Goal: Information Seeking & Learning: Learn about a topic

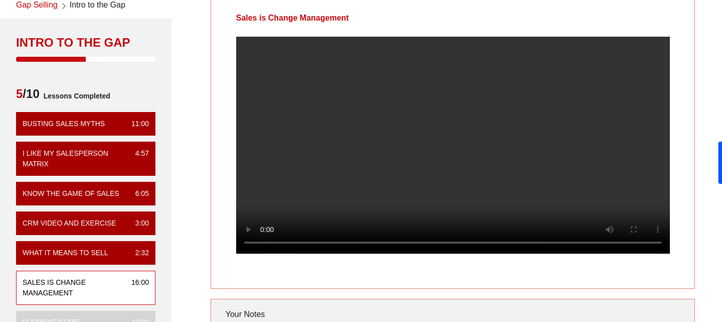
scroll to position [55, 0]
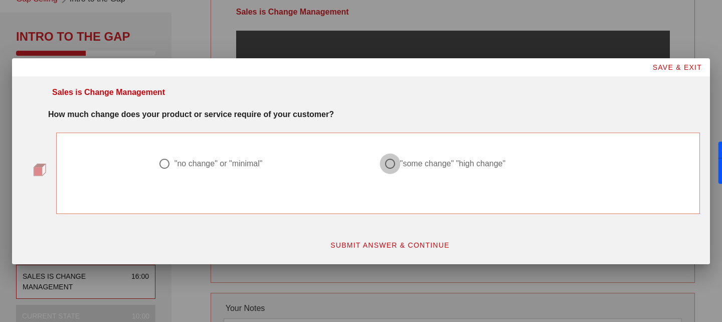
click at [389, 165] on div at bounding box center [390, 163] width 17 height 17
radio input "true"
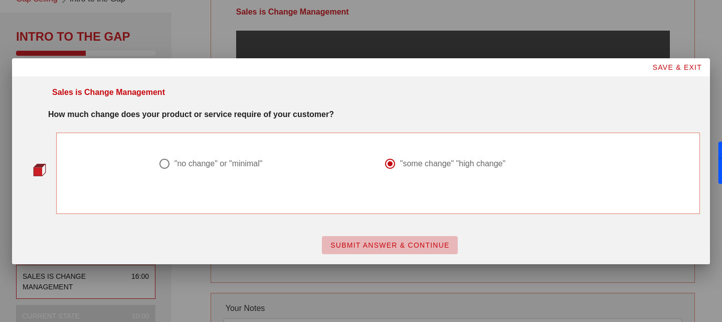
click at [385, 245] on span "SUBMIT ANSWER & CONTINUE" at bounding box center [390, 245] width 120 height 8
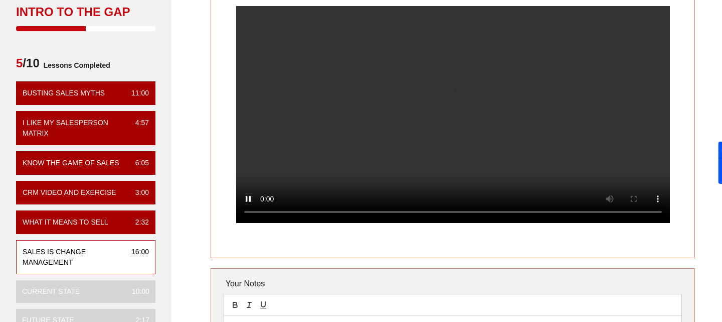
scroll to position [134, 0]
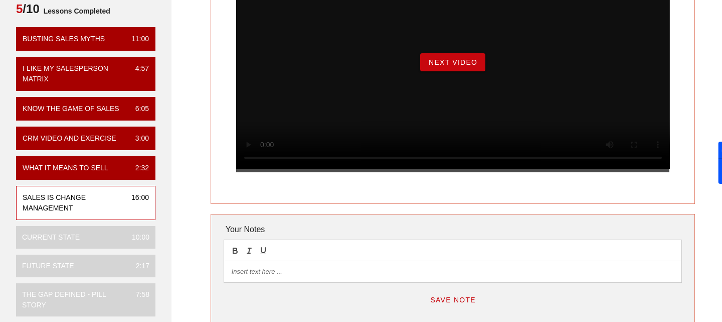
click at [444, 66] on span "Next Video" at bounding box center [452, 62] width 49 height 8
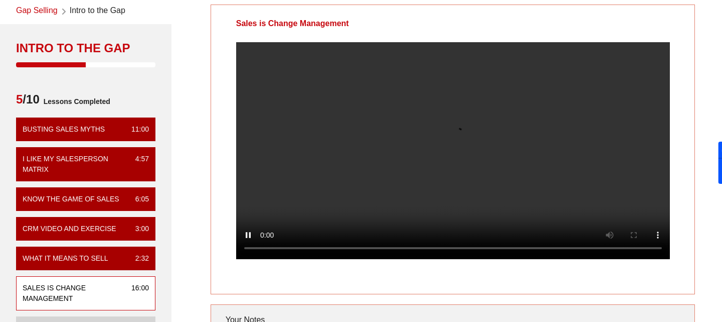
scroll to position [58, 0]
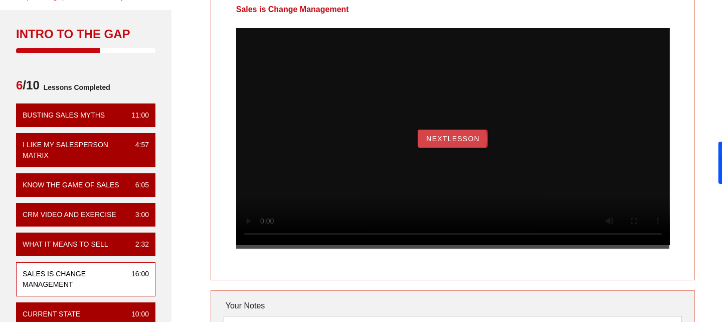
click at [461, 144] on button "NextLesson" at bounding box center [453, 138] width 70 height 18
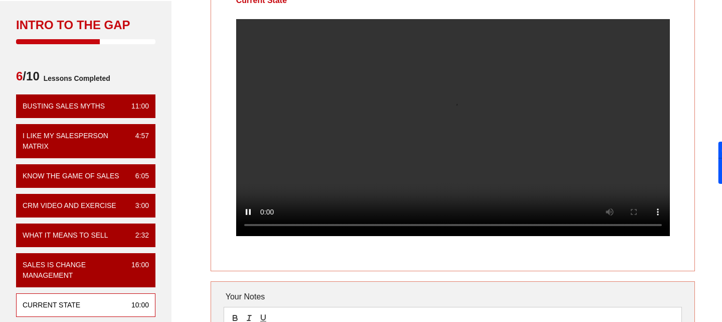
scroll to position [54, 0]
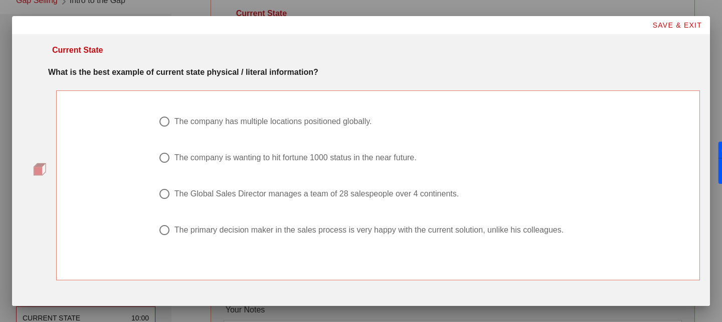
click at [263, 155] on div "The company is wanting to hit fortune 1000 status in the near future." at bounding box center [296, 157] width 242 height 10
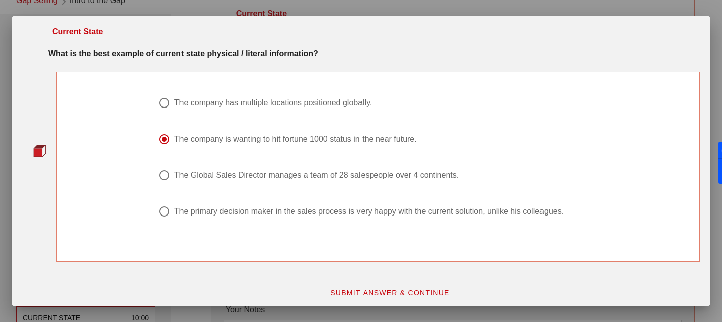
scroll to position [25, 0]
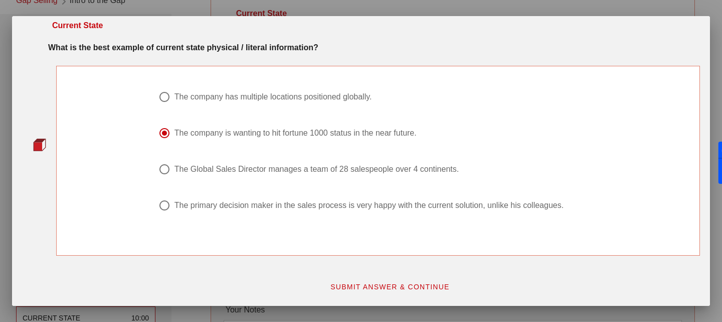
click at [246, 168] on div "The Global Sales Director manages a team of 28 salespeople over 4 continents." at bounding box center [317, 169] width 284 height 10
radio input "false"
radio input "true"
click at [387, 290] on span "SUBMIT ANSWER & CONTINUE" at bounding box center [390, 286] width 120 height 8
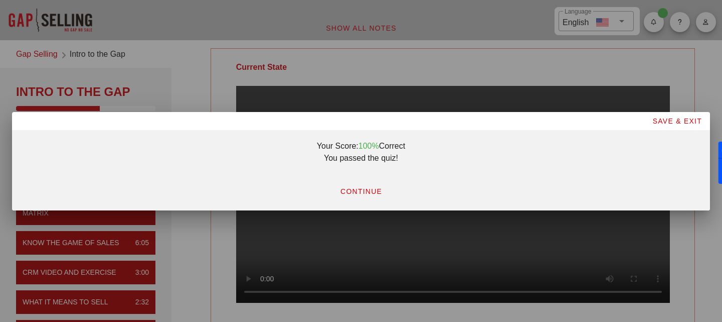
scroll to position [0, 0]
click at [356, 186] on button "CONTINUE" at bounding box center [361, 191] width 58 height 18
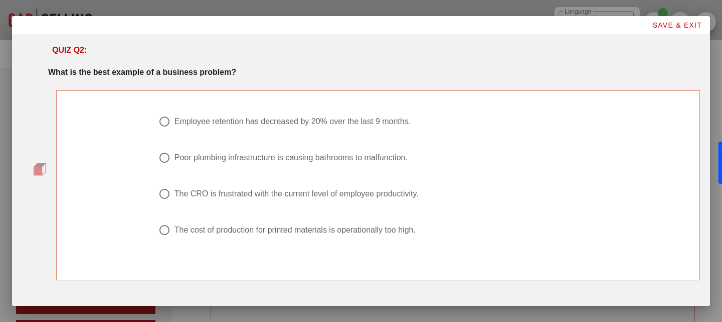
click at [258, 124] on div "Employee retention has decreased by 20% over the last 9 months." at bounding box center [293, 121] width 236 height 10
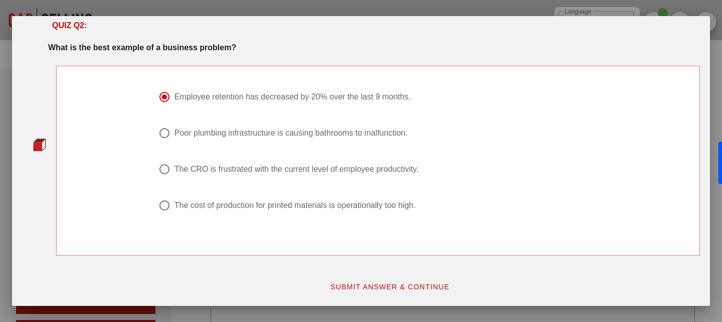
click at [339, 135] on div "Poor plumbing infrastructure is causing bathrooms to malfunction." at bounding box center [291, 133] width 233 height 10
radio input "false"
radio input "true"
click at [329, 104] on div at bounding box center [378, 109] width 439 height 12
click at [327, 97] on div "Employee retention has decreased by 20% over the last 9 months." at bounding box center [293, 97] width 236 height 10
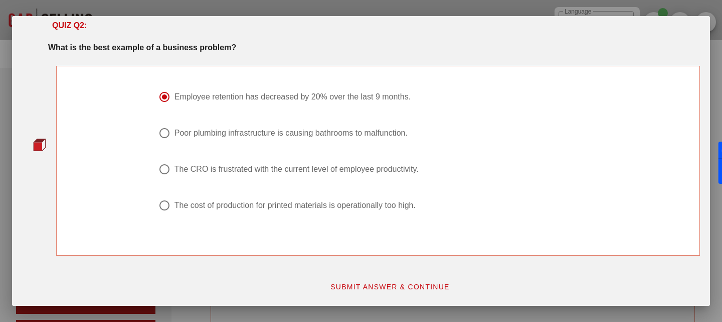
click at [368, 202] on div "The cost of production for printed materials is operationally too high." at bounding box center [295, 205] width 241 height 10
radio input "false"
radio input "true"
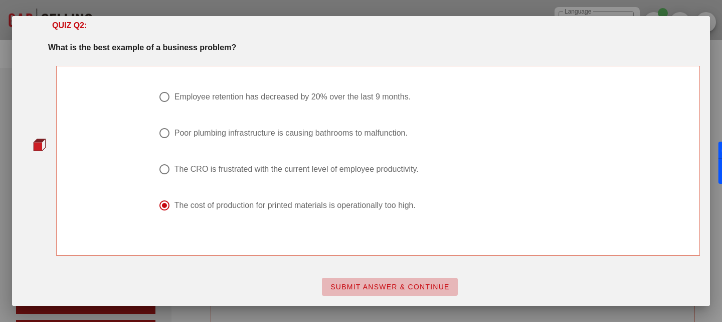
click at [391, 286] on span "SUBMIT ANSWER & CONTINUE" at bounding box center [390, 286] width 120 height 8
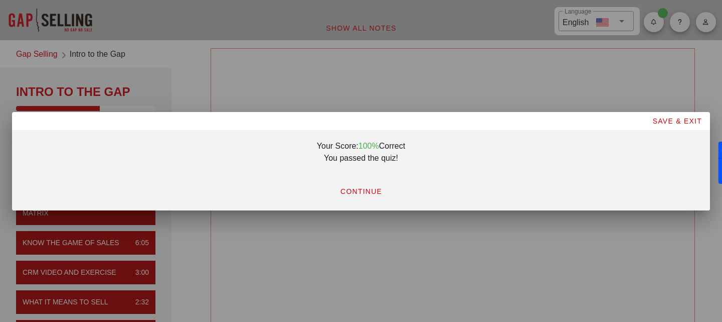
click at [358, 187] on span "CONTINUE" at bounding box center [361, 191] width 42 height 8
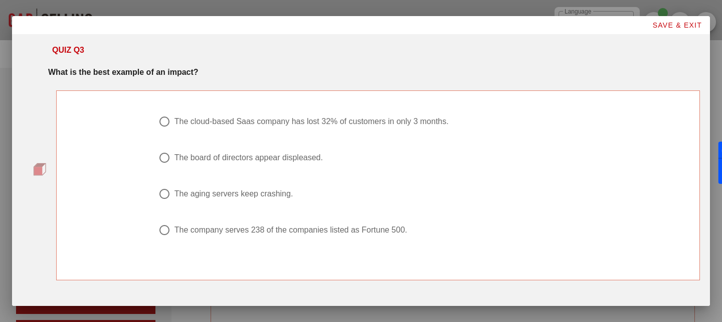
click at [240, 123] on div "The cloud-based Saas company has lost 32% of customers in only 3 months." at bounding box center [312, 121] width 274 height 10
radio input "true"
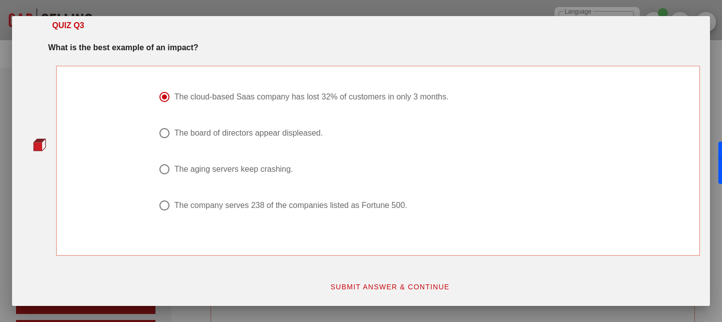
click at [381, 284] on span "SUBMIT ANSWER & CONTINUE" at bounding box center [390, 286] width 120 height 8
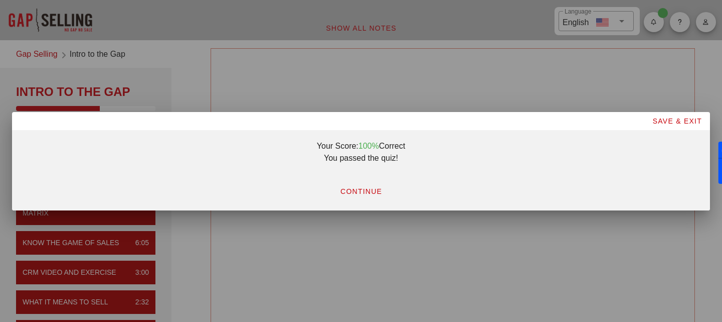
click at [362, 188] on span "CONTINUE" at bounding box center [361, 191] width 42 height 8
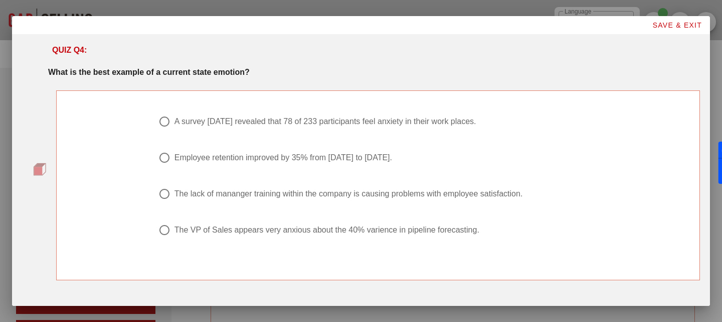
click at [308, 193] on div "The lack of mananger training within the company is causing problems with emplo…" at bounding box center [349, 194] width 349 height 10
click at [327, 234] on div "The VP of Sales appears very anxious about the 40% varience in pipeline forecas…" at bounding box center [327, 230] width 305 height 10
radio input "false"
radio input "true"
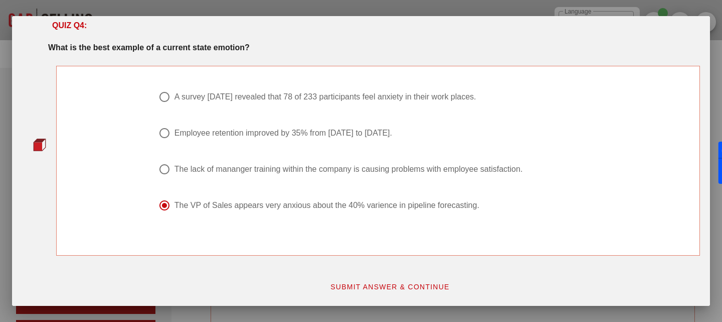
click at [389, 292] on button "SUBMIT ANSWER & CONTINUE" at bounding box center [390, 286] width 136 height 18
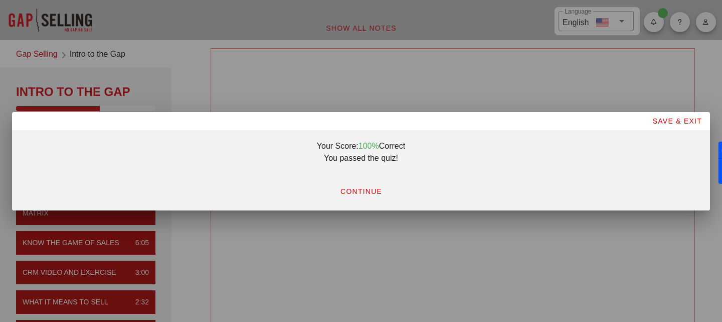
click at [362, 195] on button "CONTINUE" at bounding box center [361, 191] width 58 height 18
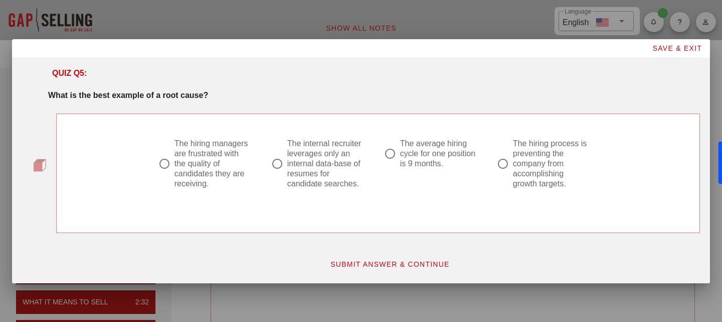
click at [278, 164] on div at bounding box center [277, 163] width 17 height 17
radio input "true"
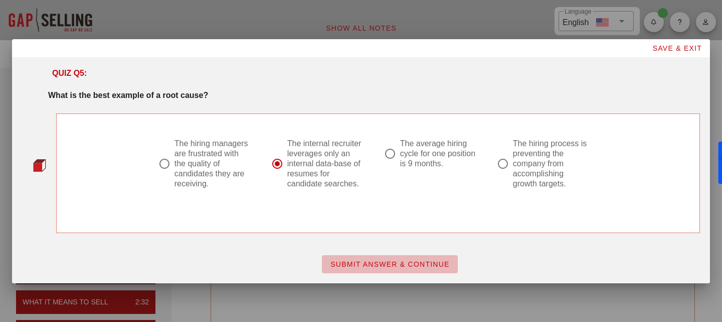
click at [376, 264] on span "SUBMIT ANSWER & CONTINUE" at bounding box center [390, 264] width 120 height 8
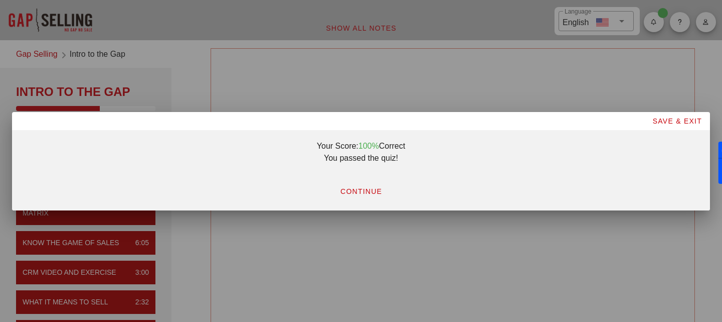
click at [350, 187] on span "CONTINUE" at bounding box center [361, 191] width 42 height 8
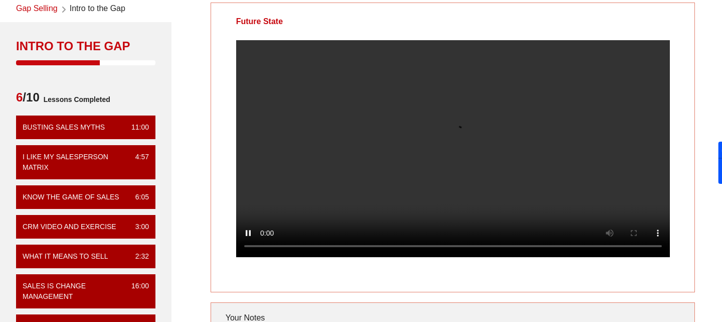
scroll to position [42, 0]
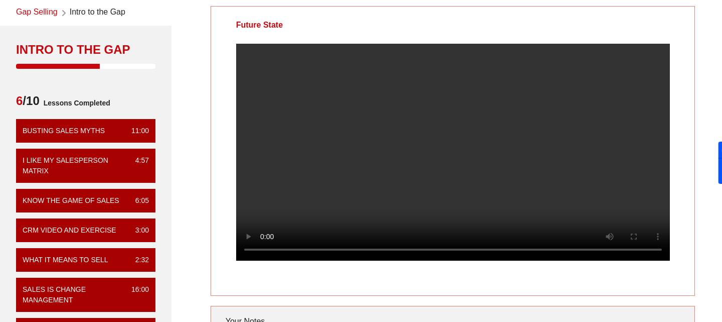
click at [195, 126] on div "Future State Your Notes Save Note Show All Notes" at bounding box center [453, 230] width 551 height 461
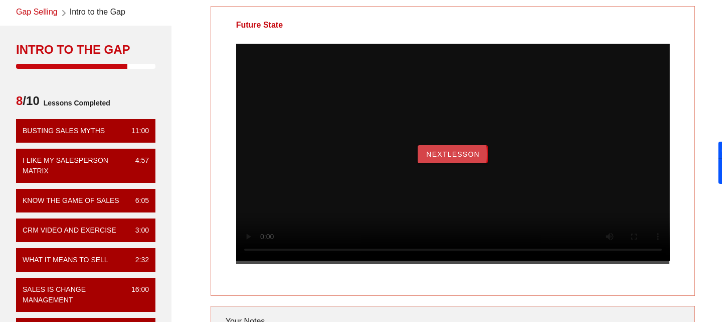
click at [465, 158] on span "NextLesson" at bounding box center [453, 154] width 54 height 8
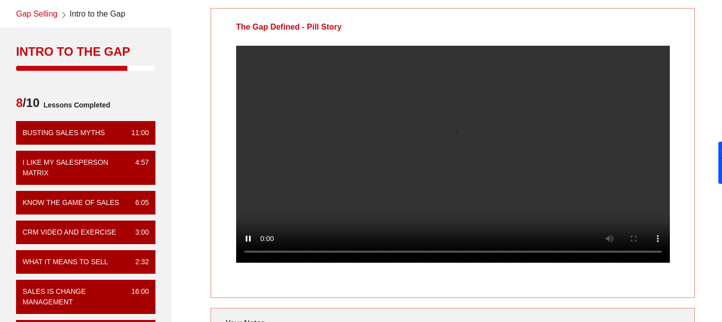
scroll to position [50, 0]
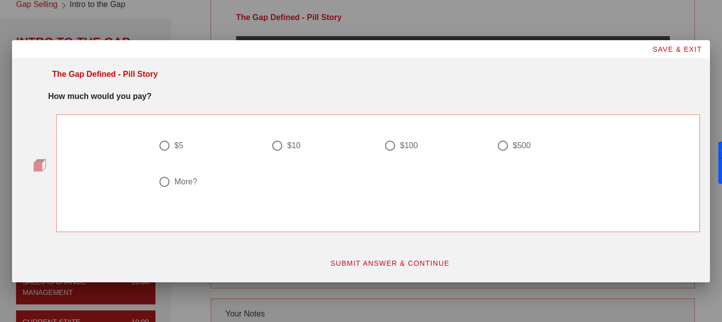
click at [504, 146] on div at bounding box center [503, 145] width 17 height 17
radio input "true"
click at [373, 269] on button "SUBMIT ANSWER & CONTINUE" at bounding box center [390, 263] width 136 height 18
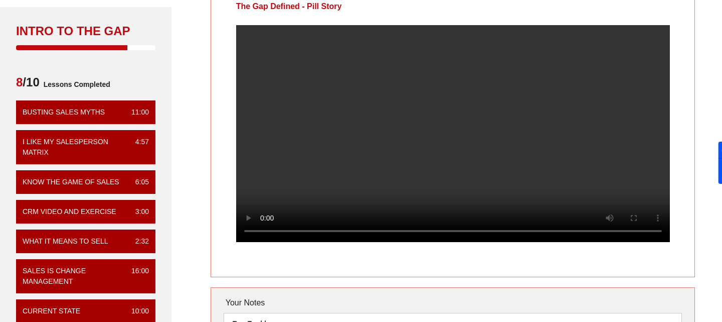
scroll to position [51, 0]
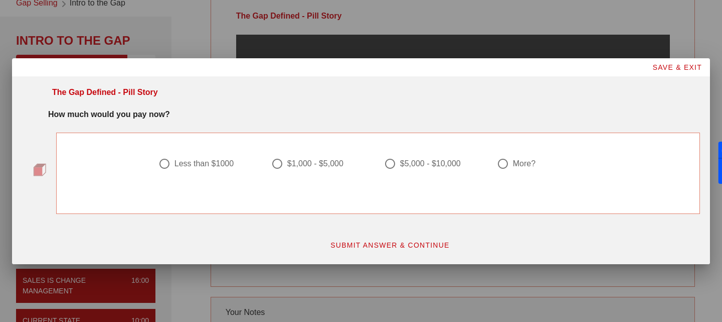
click at [486, 162] on div "$5,000 - $10,000" at bounding box center [434, 169] width 113 height 36
click at [433, 162] on div "$5,000 - $10,000" at bounding box center [430, 164] width 61 height 10
radio input "true"
click at [409, 238] on button "SUBMIT ANSWER & CONTINUE" at bounding box center [390, 245] width 136 height 18
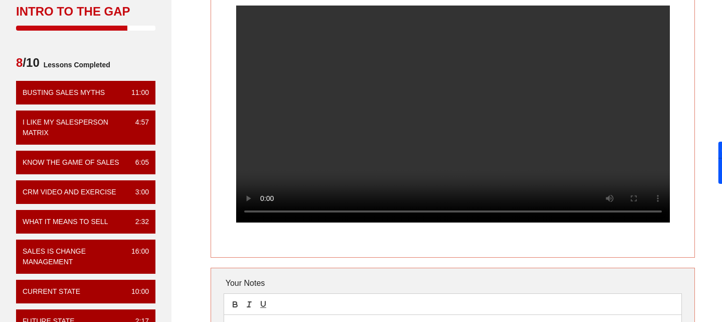
scroll to position [55, 0]
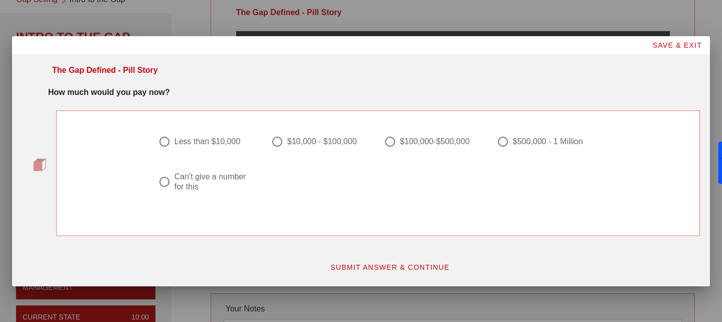
click at [503, 136] on div at bounding box center [503, 141] width 17 height 17
radio input "true"
click at [383, 274] on button "SUBMIT ANSWER & CONTINUE" at bounding box center [390, 267] width 136 height 18
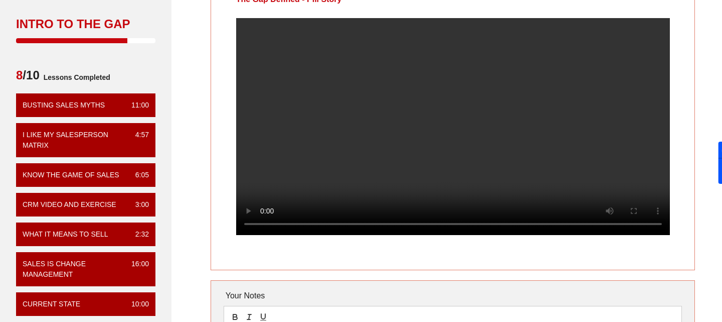
scroll to position [54, 0]
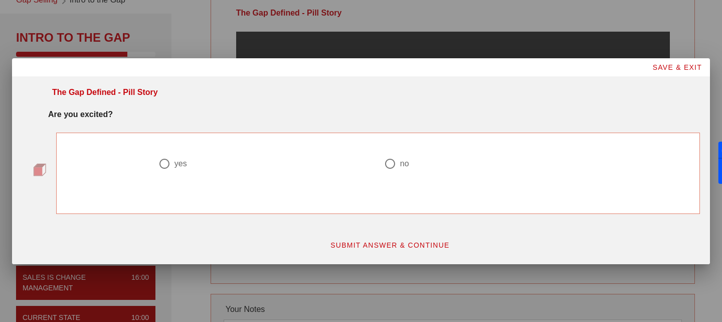
click at [164, 162] on div at bounding box center [164, 163] width 17 height 17
radio input "true"
click at [375, 252] on button "SUBMIT ANSWER & CONTINUE" at bounding box center [390, 245] width 136 height 18
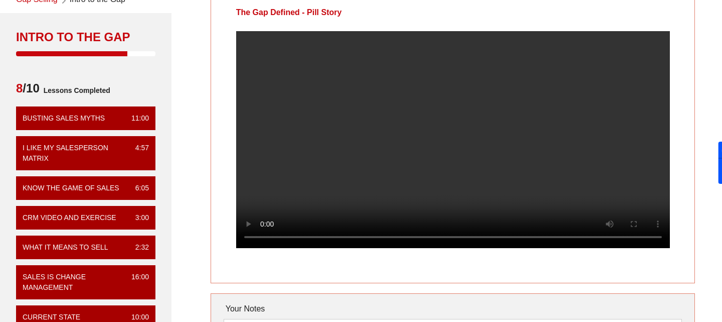
scroll to position [54, 0]
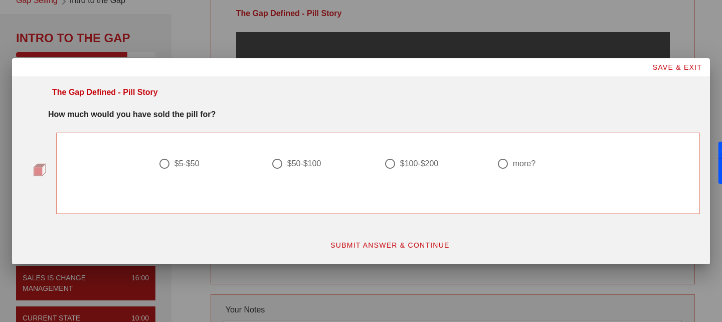
click at [269, 166] on div at bounding box center [277, 163] width 17 height 17
radio input "true"
click at [389, 249] on button "SUBMIT ANSWER & CONTINUE" at bounding box center [390, 245] width 136 height 18
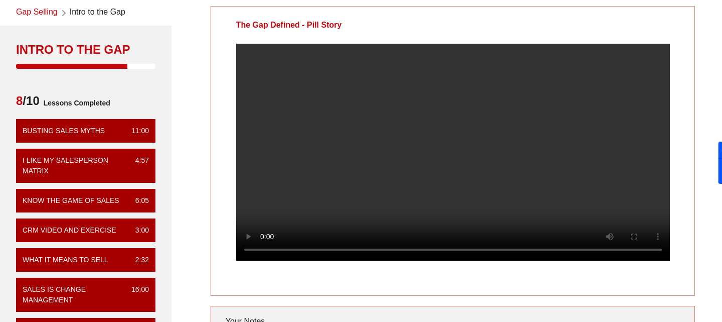
scroll to position [107, 0]
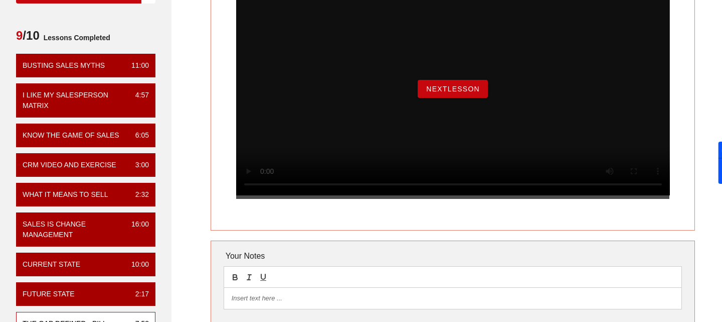
click at [466, 98] on button "NextLesson" at bounding box center [453, 89] width 70 height 18
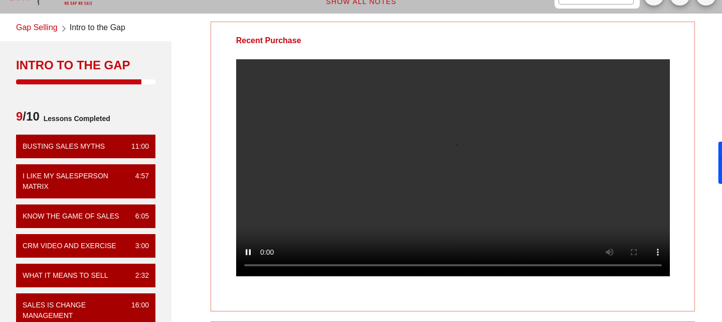
scroll to position [49, 0]
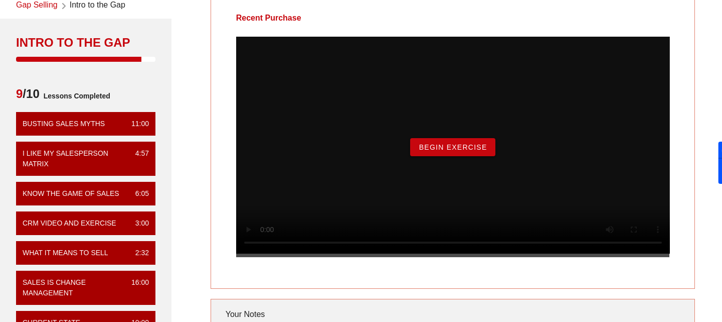
click at [454, 151] on span "Begin Exercise" at bounding box center [452, 147] width 69 height 8
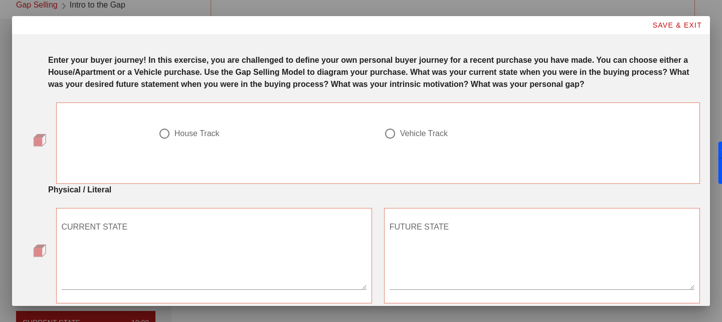
scroll to position [0, 0]
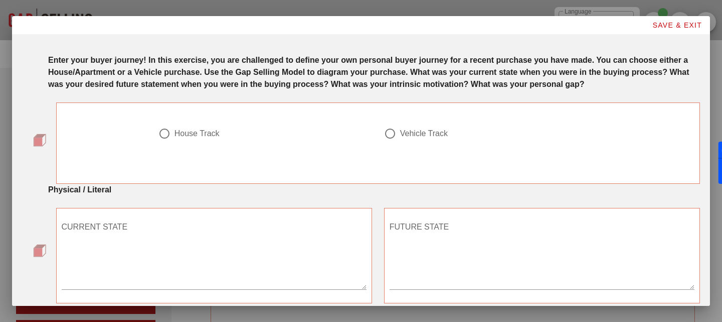
click at [207, 151] on div at bounding box center [266, 145] width 214 height 12
click at [198, 138] on div "House Track" at bounding box center [197, 133] width 45 height 10
radio input "true"
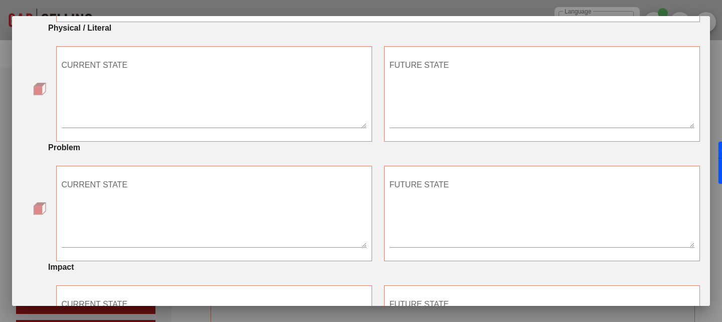
click at [235, 123] on textarea "CURRENT STATE" at bounding box center [214, 92] width 305 height 70
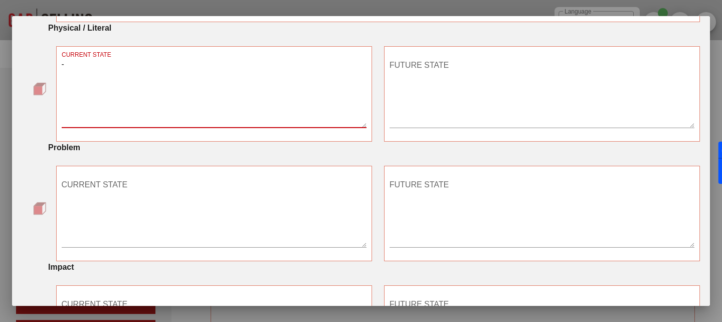
type textarea "-"
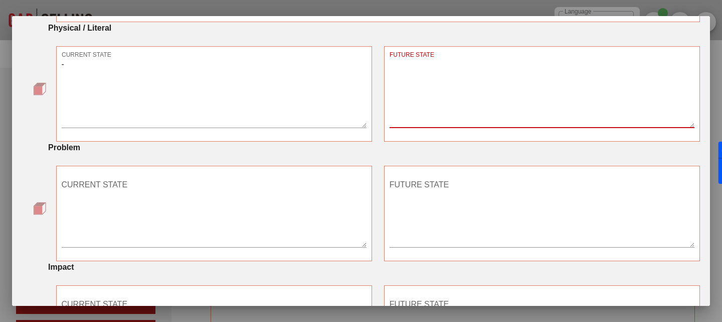
click at [472, 108] on textarea "FUTURE STATE" at bounding box center [542, 92] width 305 height 70
type textarea "-"
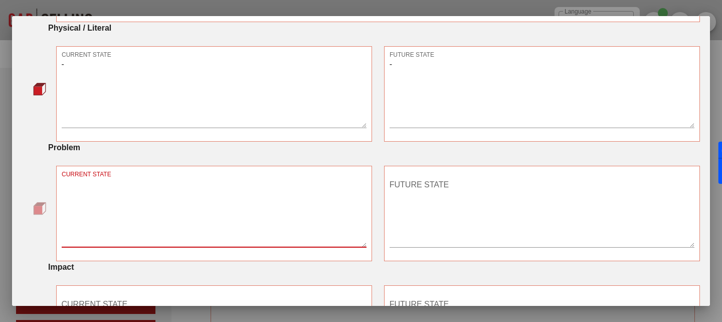
click at [290, 232] on textarea "CURRENT STATE" at bounding box center [214, 212] width 305 height 70
type textarea "-"
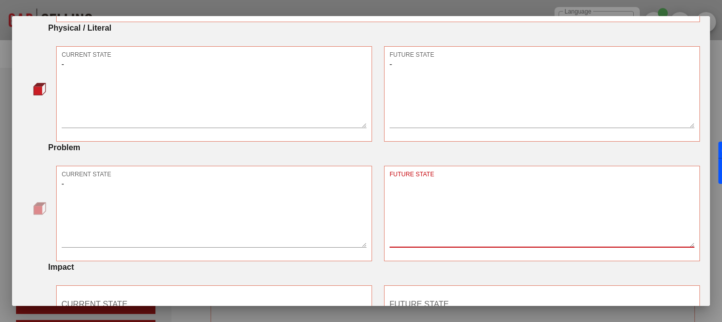
click at [425, 198] on textarea "FUTURE STATE" at bounding box center [542, 212] width 305 height 70
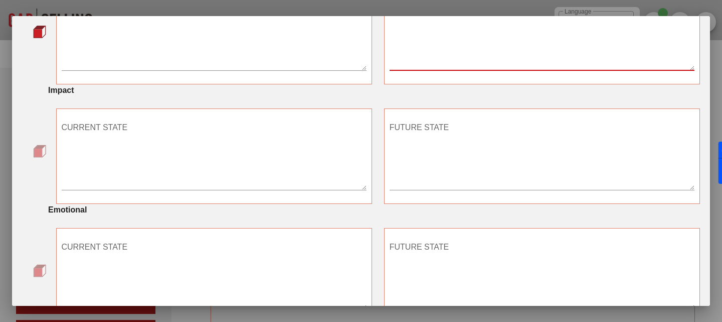
type textarea "-"
click at [293, 161] on textarea "CURRENT STATE" at bounding box center [214, 154] width 305 height 70
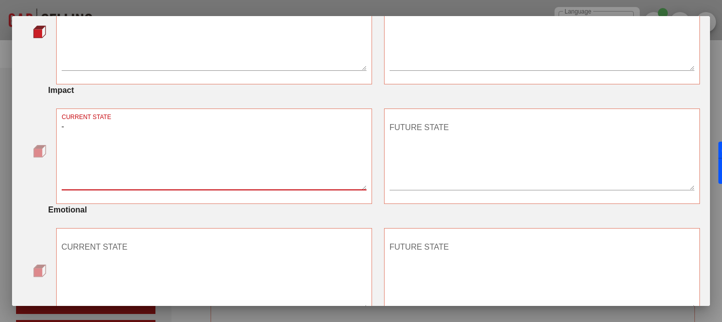
type textarea "-"
click at [437, 157] on textarea "FUTURE STATE" at bounding box center [542, 154] width 305 height 70
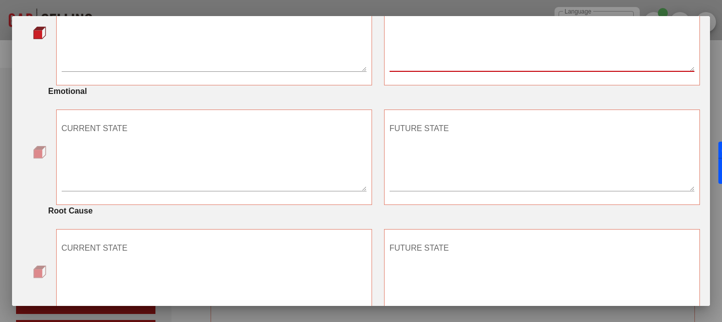
scroll to position [473, 0]
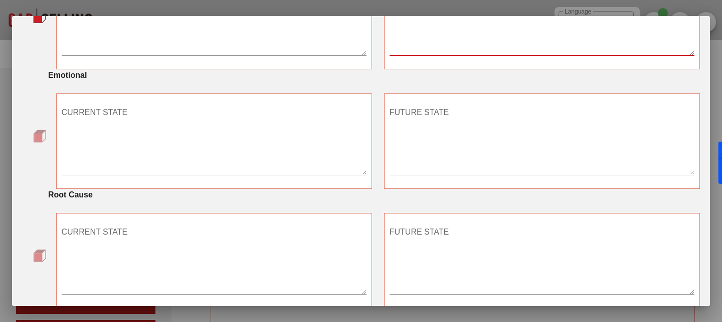
type textarea "-"
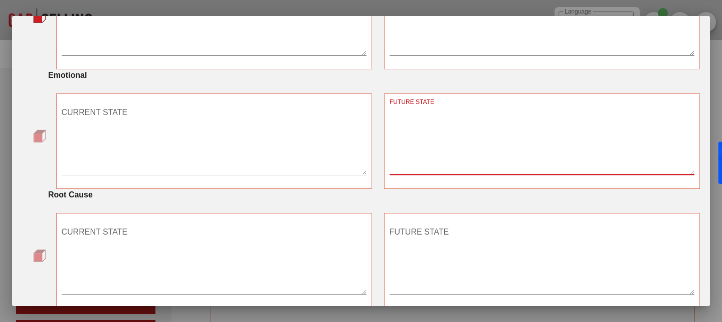
click at [434, 157] on textarea "FUTURE STATE" at bounding box center [542, 139] width 305 height 70
type textarea "-"
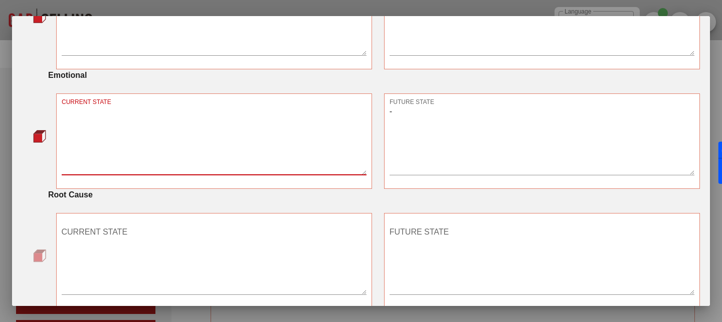
click at [287, 151] on textarea "CURRENT STATE" at bounding box center [214, 139] width 305 height 70
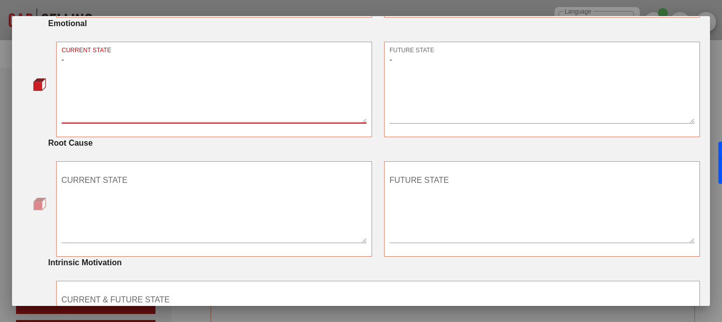
scroll to position [579, 0]
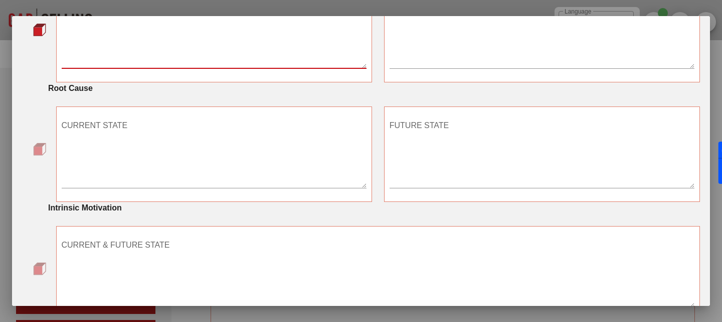
type textarea "-"
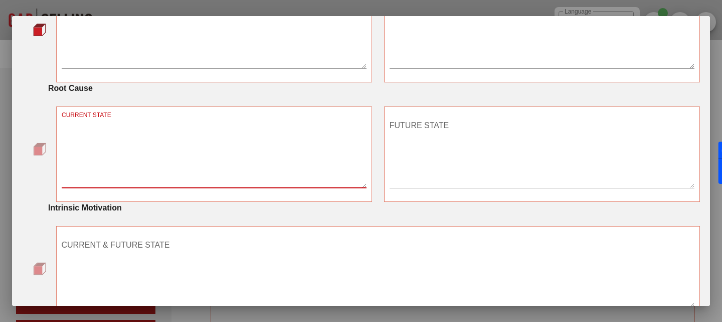
click at [282, 184] on textarea "CURRENT STATE" at bounding box center [214, 152] width 305 height 70
type textarea "-"
click at [430, 162] on textarea "FUTURE STATE" at bounding box center [542, 152] width 305 height 70
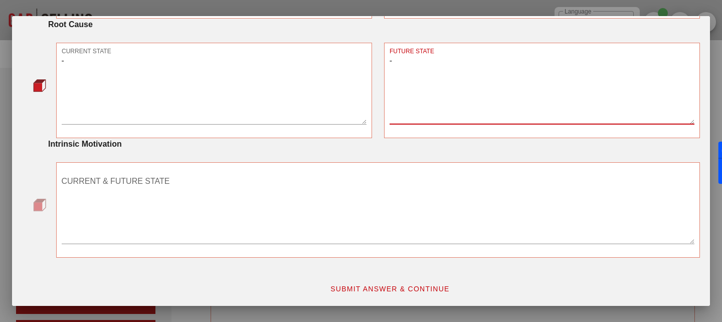
scroll to position [657, 0]
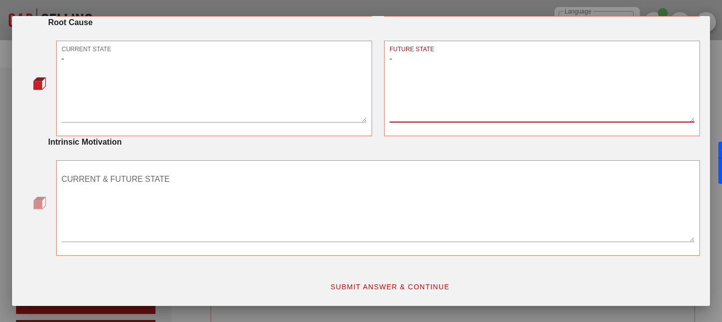
type textarea "-"
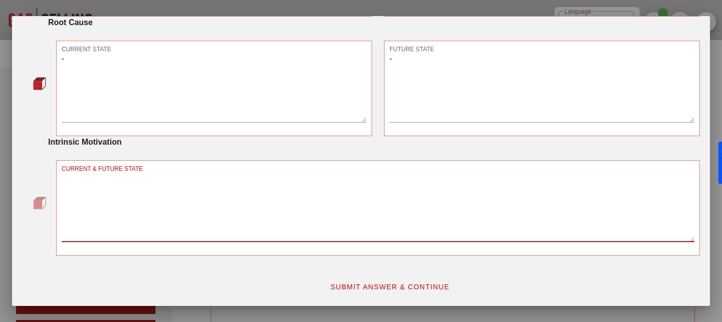
click at [300, 232] on textarea "CURRENT & FUTURE STATE" at bounding box center [379, 206] width 634 height 70
type textarea "-"
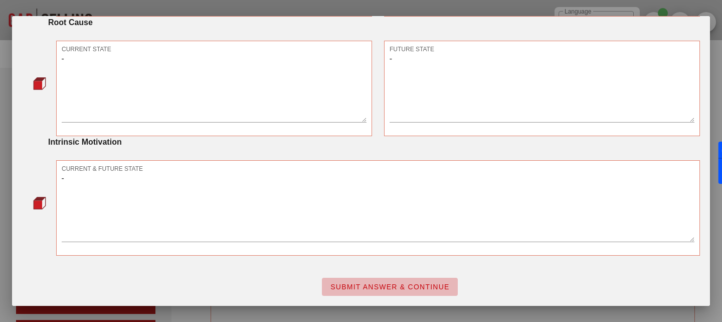
click at [355, 285] on span "SUBMIT ANSWER & CONTINUE" at bounding box center [390, 286] width 120 height 8
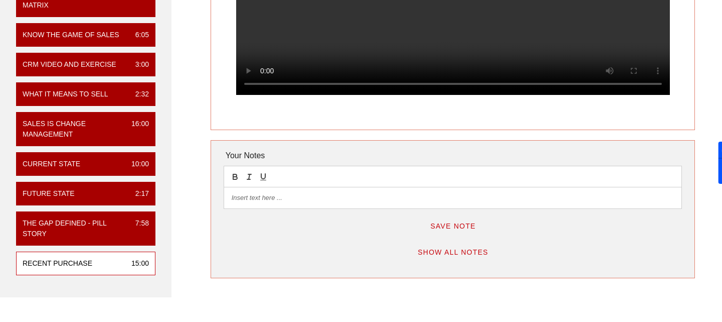
scroll to position [63, 0]
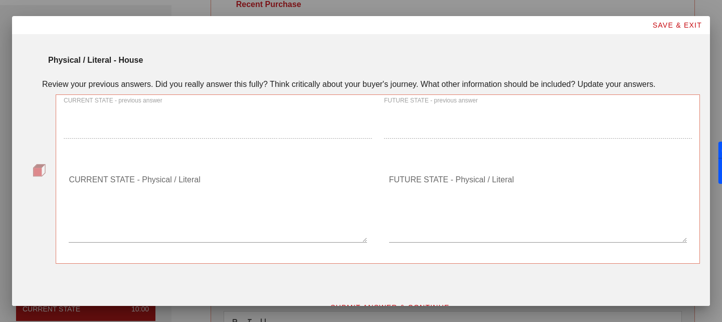
click at [276, 214] on textarea "CURRENT STATE - Physical / Literal" at bounding box center [218, 207] width 298 height 70
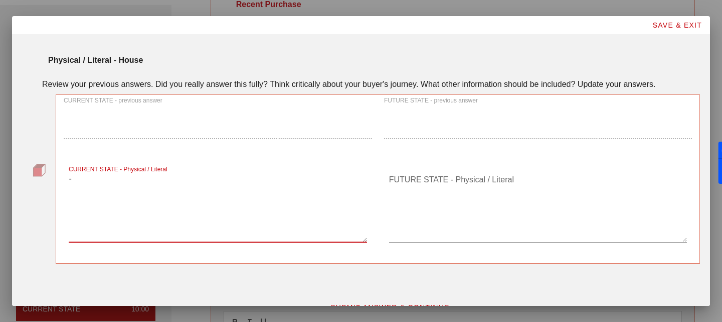
type textarea "-"
click at [420, 211] on textarea "FUTURE STATE - Physical / Literal" at bounding box center [538, 207] width 298 height 70
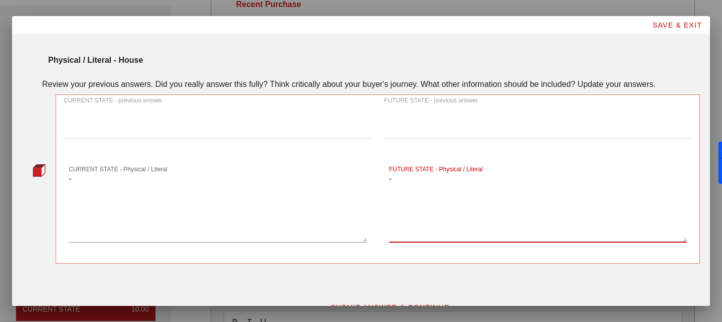
type textarea "-"
click at [411, 303] on span "SUBMIT ANSWER & CONTINUE" at bounding box center [390, 307] width 120 height 8
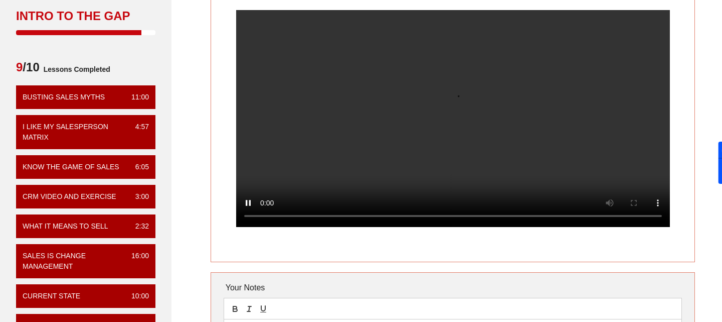
scroll to position [51, 0]
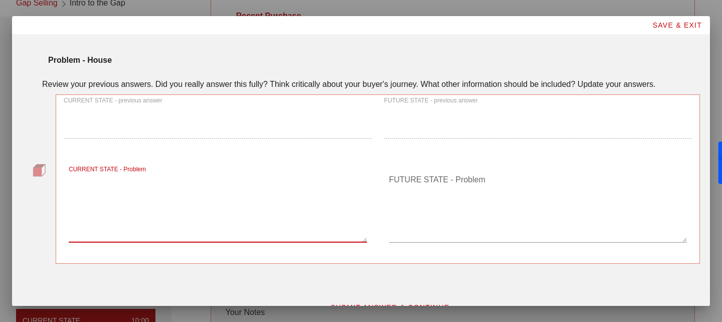
click at [284, 208] on textarea "CURRENT STATE - Problem" at bounding box center [218, 207] width 298 height 70
type textarea "-"
click at [458, 204] on textarea "FUTURE STATE - Problem" at bounding box center [538, 207] width 298 height 70
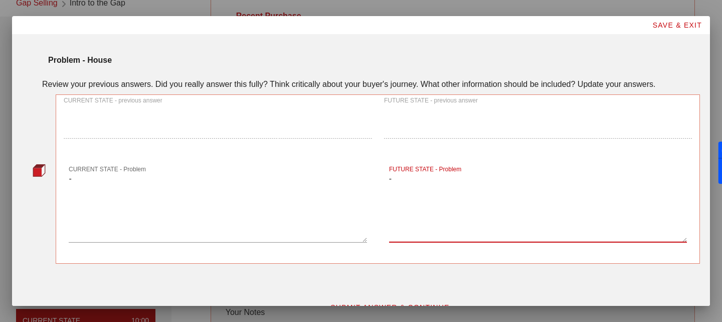
type textarea "-"
click at [410, 303] on span "SUBMIT ANSWER & CONTINUE" at bounding box center [390, 307] width 120 height 8
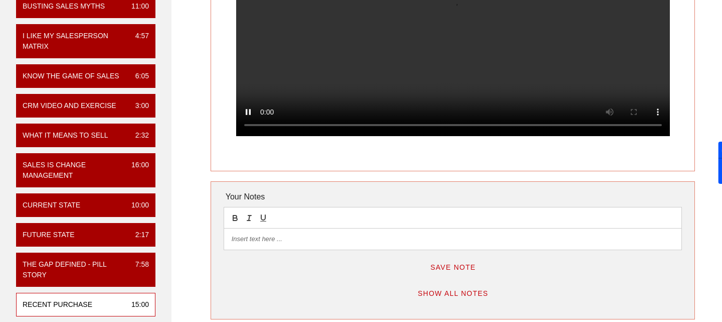
scroll to position [32, 0]
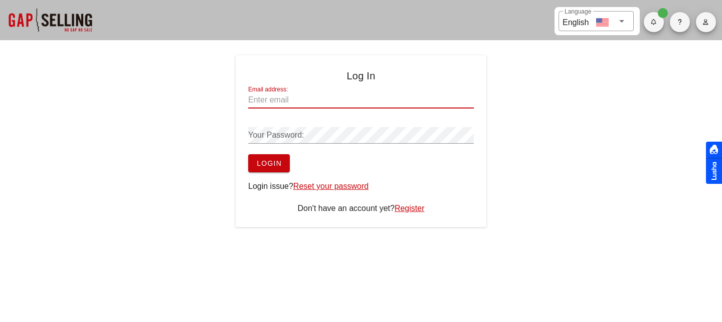
type input "[EMAIL_ADDRESS][DOMAIN_NAME]"
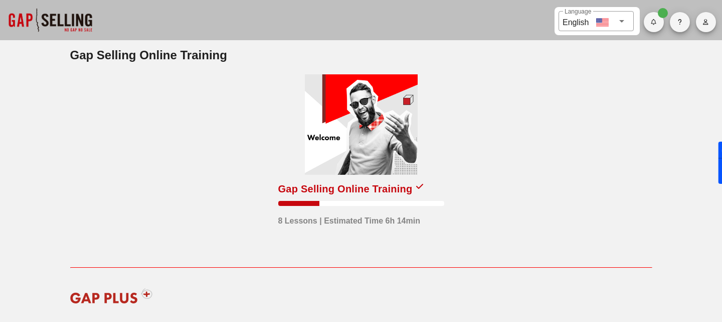
click at [362, 168] on div at bounding box center [361, 124] width 113 height 100
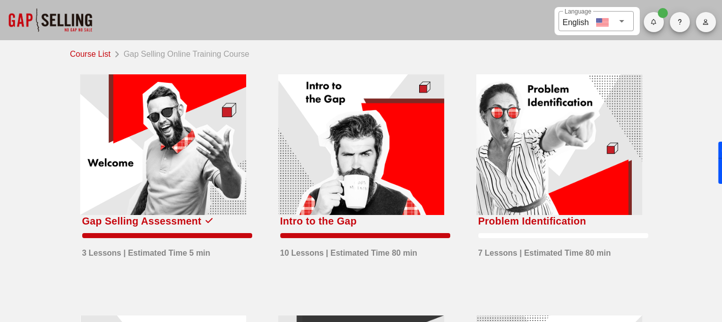
scroll to position [93, 0]
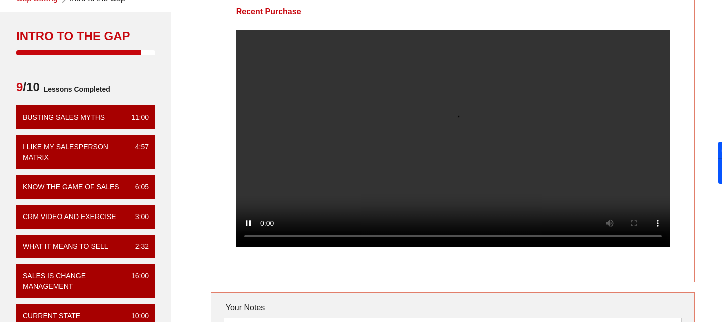
scroll to position [40, 0]
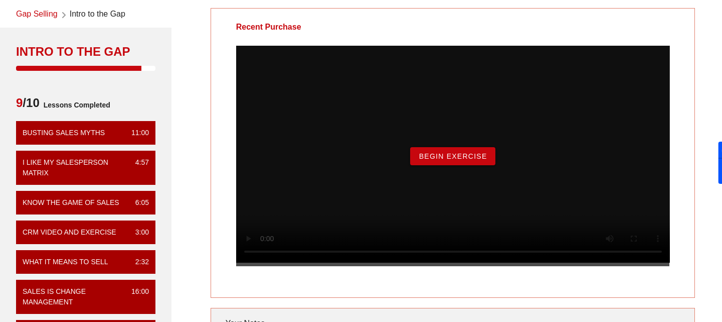
click at [443, 160] on span "Begin Exercise" at bounding box center [452, 156] width 69 height 8
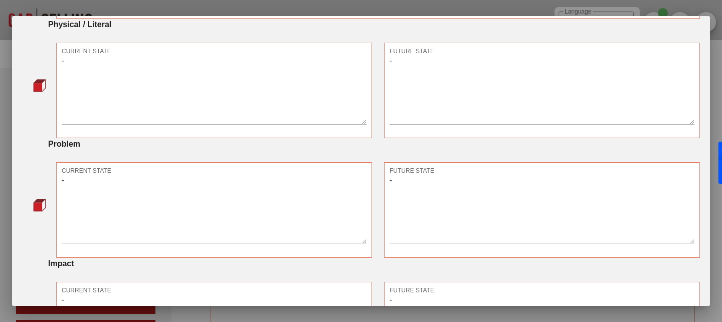
scroll to position [657, 0]
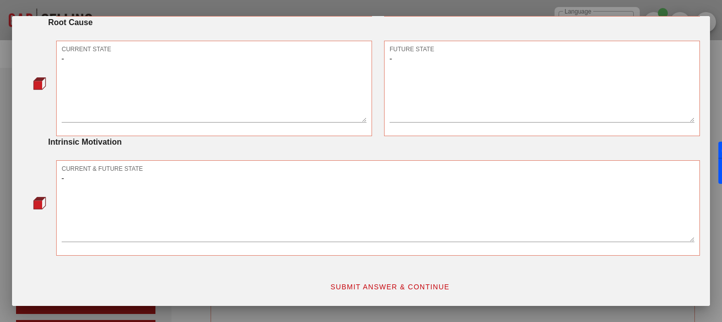
click at [428, 289] on span "SUBMIT ANSWER & CONTINUE" at bounding box center [390, 286] width 120 height 8
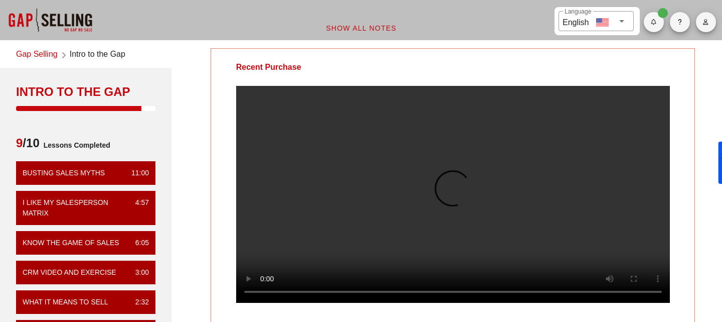
scroll to position [61, 0]
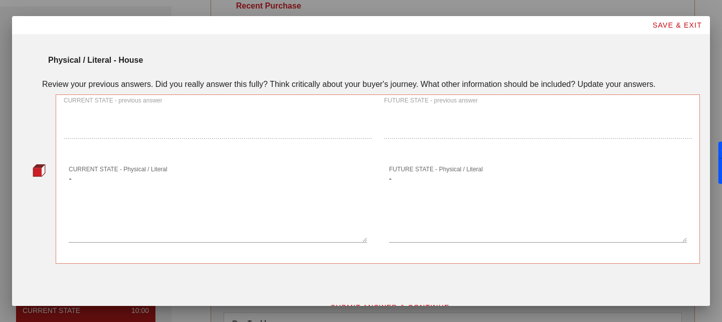
click at [414, 303] on span "SUBMIT ANSWER & CONTINUE" at bounding box center [390, 307] width 120 height 8
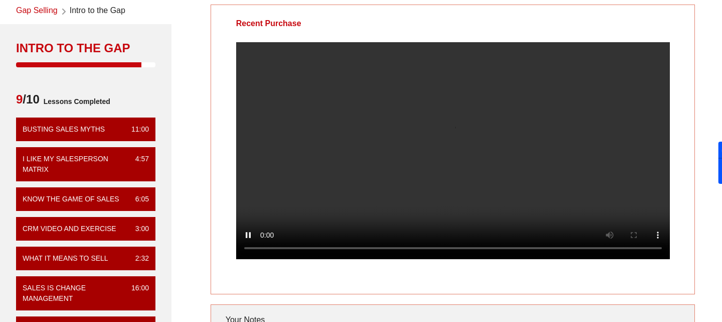
scroll to position [22, 0]
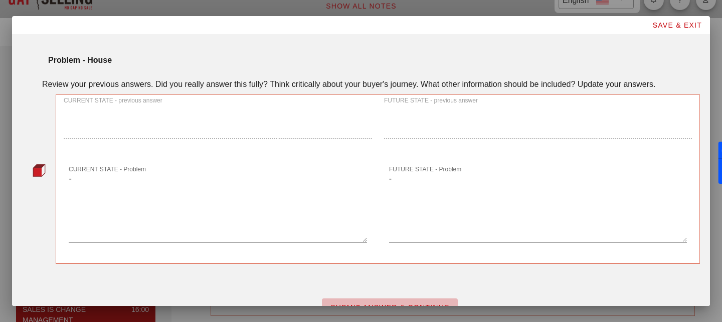
click at [417, 303] on span "SUBMIT ANSWER & CONTINUE" at bounding box center [390, 307] width 120 height 8
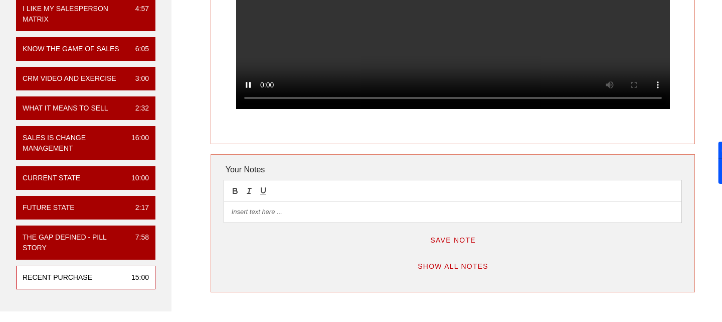
scroll to position [36, 0]
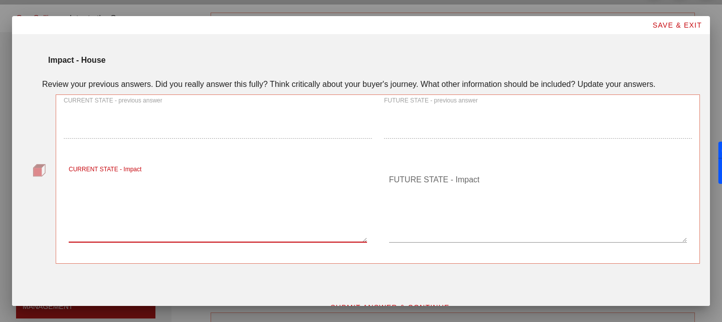
click at [348, 194] on textarea "CURRENT STATE - Impact" at bounding box center [218, 207] width 298 height 70
type textarea "-"
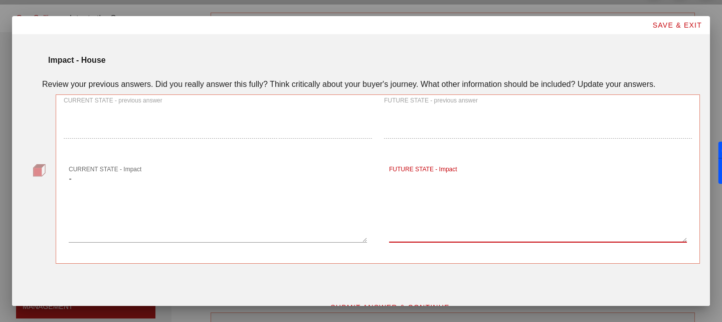
click at [458, 205] on textarea "FUTURE STATE - Impact" at bounding box center [538, 207] width 298 height 70
type textarea "-"
click at [392, 298] on button "SUBMIT ANSWER & CONTINUE" at bounding box center [390, 307] width 136 height 18
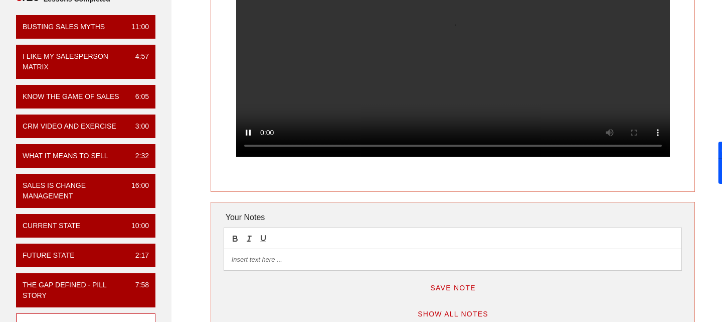
scroll to position [32, 0]
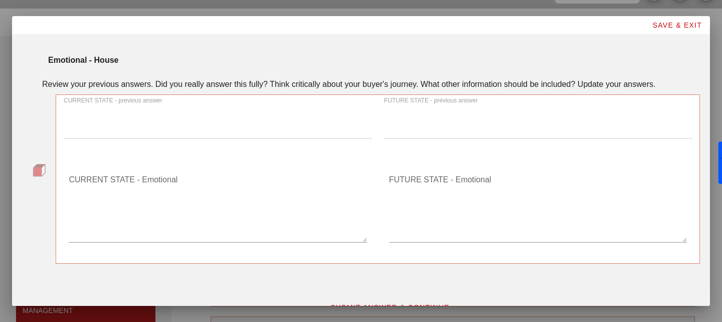
click at [304, 194] on textarea "CURRENT STATE - Emotional" at bounding box center [218, 207] width 298 height 70
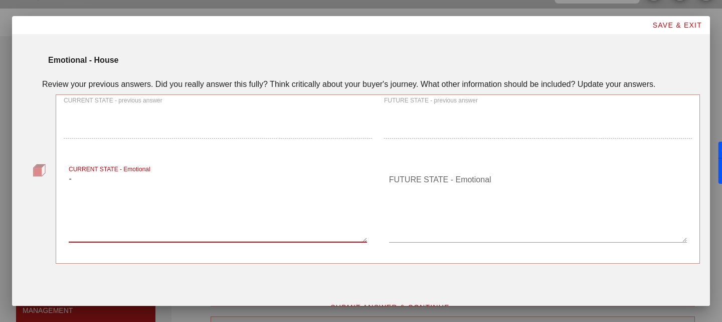
type textarea "-"
click at [437, 207] on textarea "FUTURE STATE - Emotional" at bounding box center [538, 207] width 298 height 70
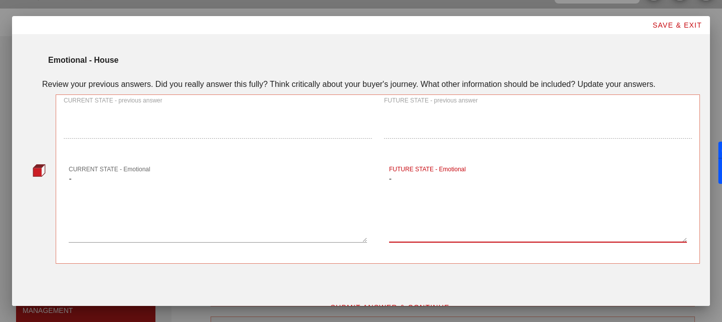
type textarea "-"
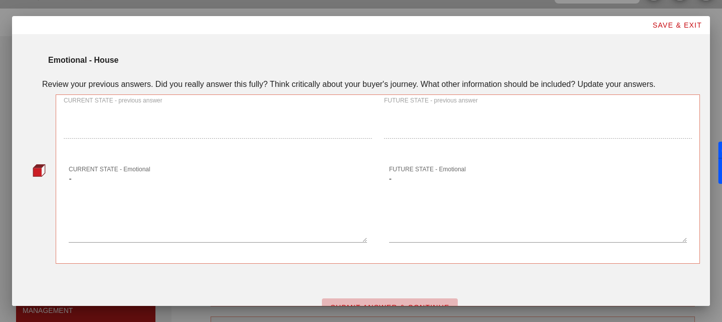
click at [412, 303] on span "SUBMIT ANSWER & CONTINUE" at bounding box center [390, 307] width 120 height 8
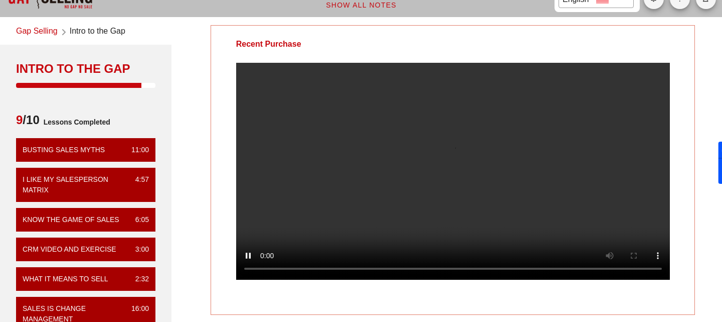
scroll to position [43, 0]
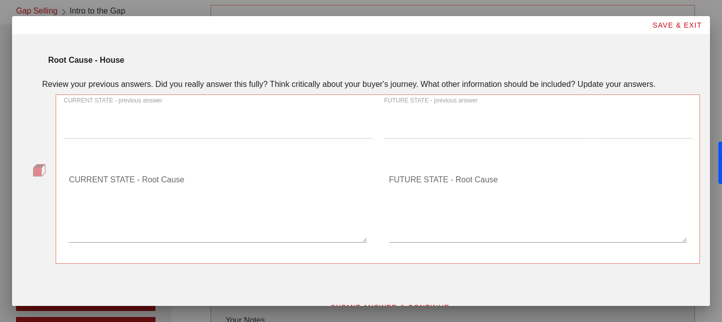
click at [268, 202] on textarea "CURRENT STATE - Root Cause" at bounding box center [218, 207] width 298 height 70
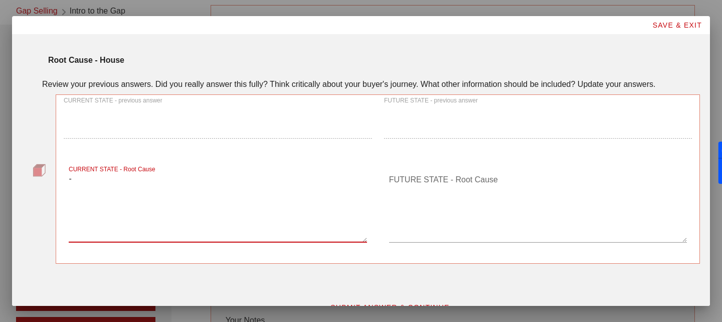
type textarea "-"
click at [432, 189] on textarea "FUTURE STATE - Root Cause" at bounding box center [538, 207] width 298 height 70
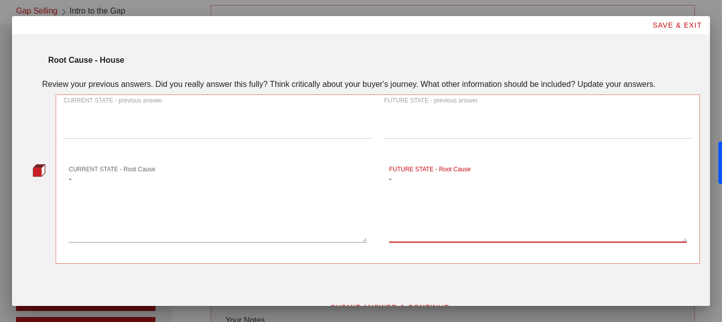
type textarea "-"
click at [388, 298] on button "SUBMIT ANSWER & CONTINUE" at bounding box center [390, 307] width 136 height 18
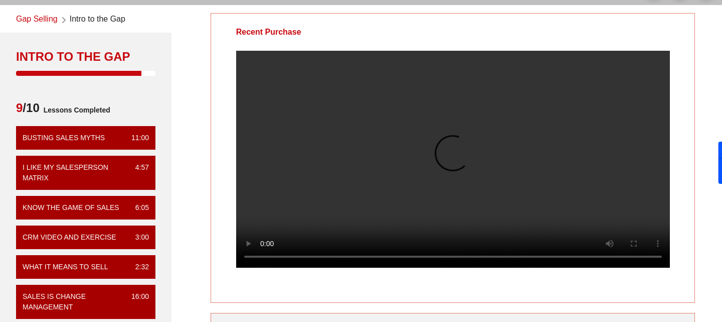
scroll to position [53, 0]
